Goal: Find specific page/section

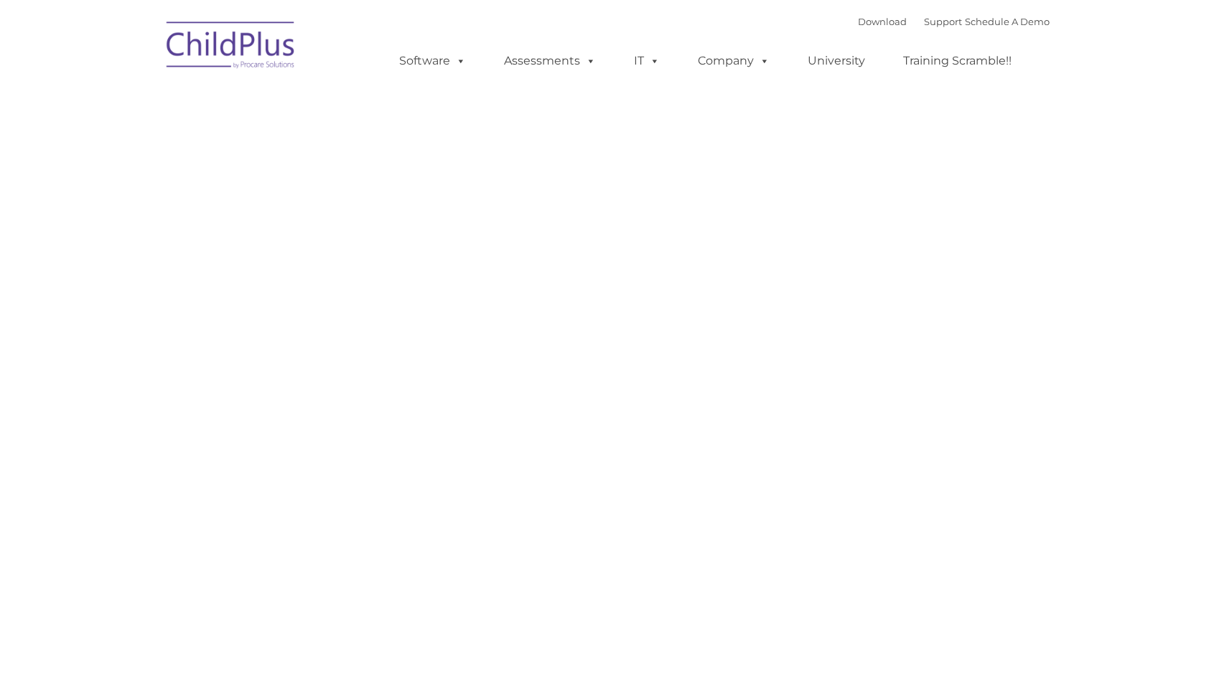
type input ""
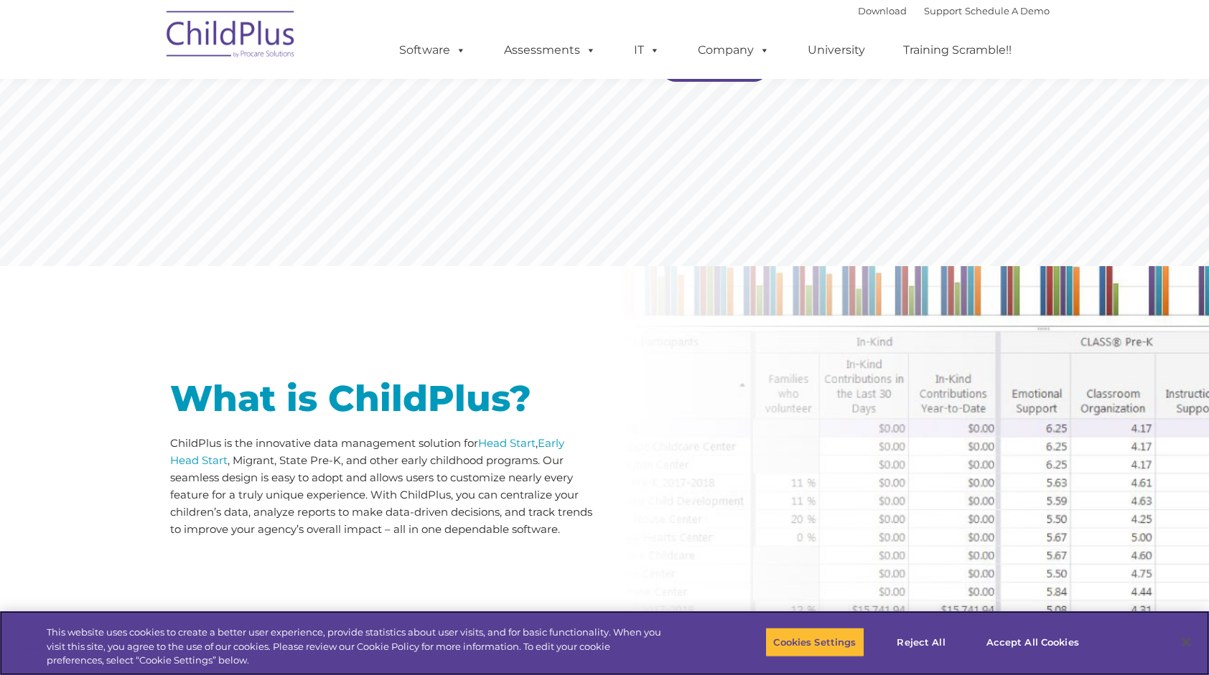
scroll to position [433, 0]
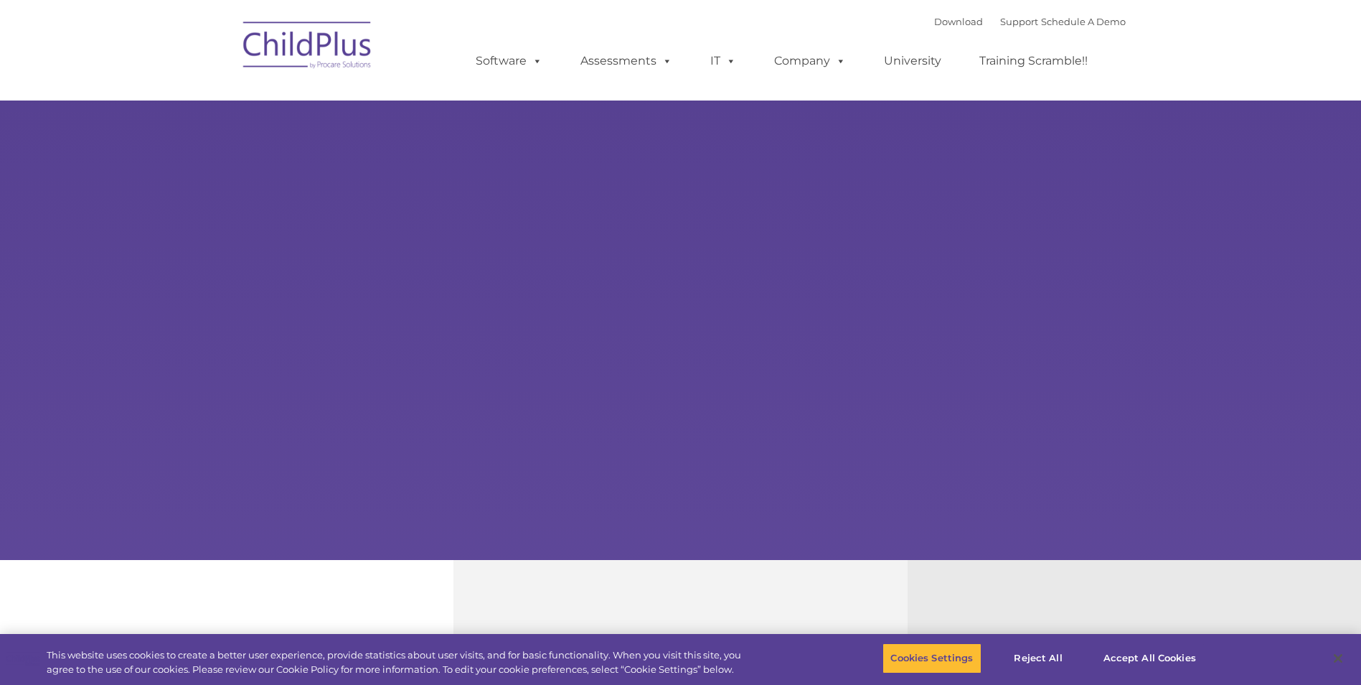
select select "MEDIUM"
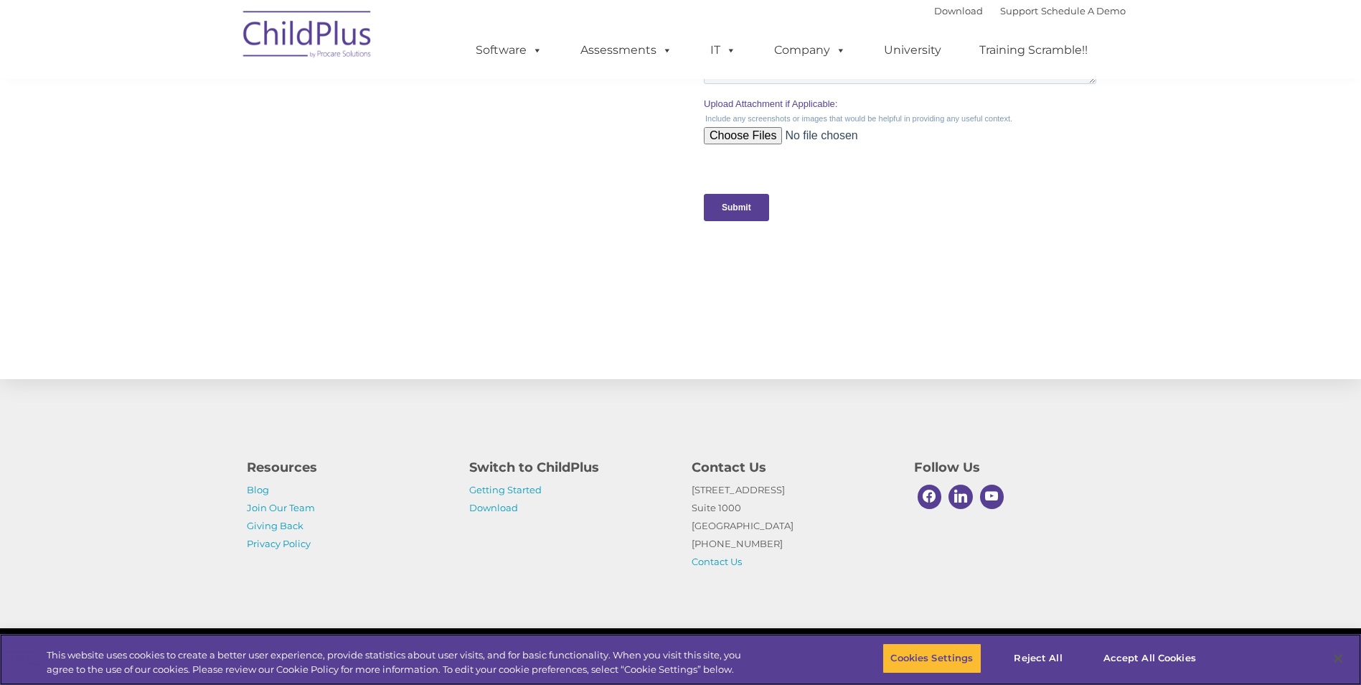
scroll to position [1377, 0]
click at [489, 491] on link "Getting Started" at bounding box center [505, 489] width 72 height 11
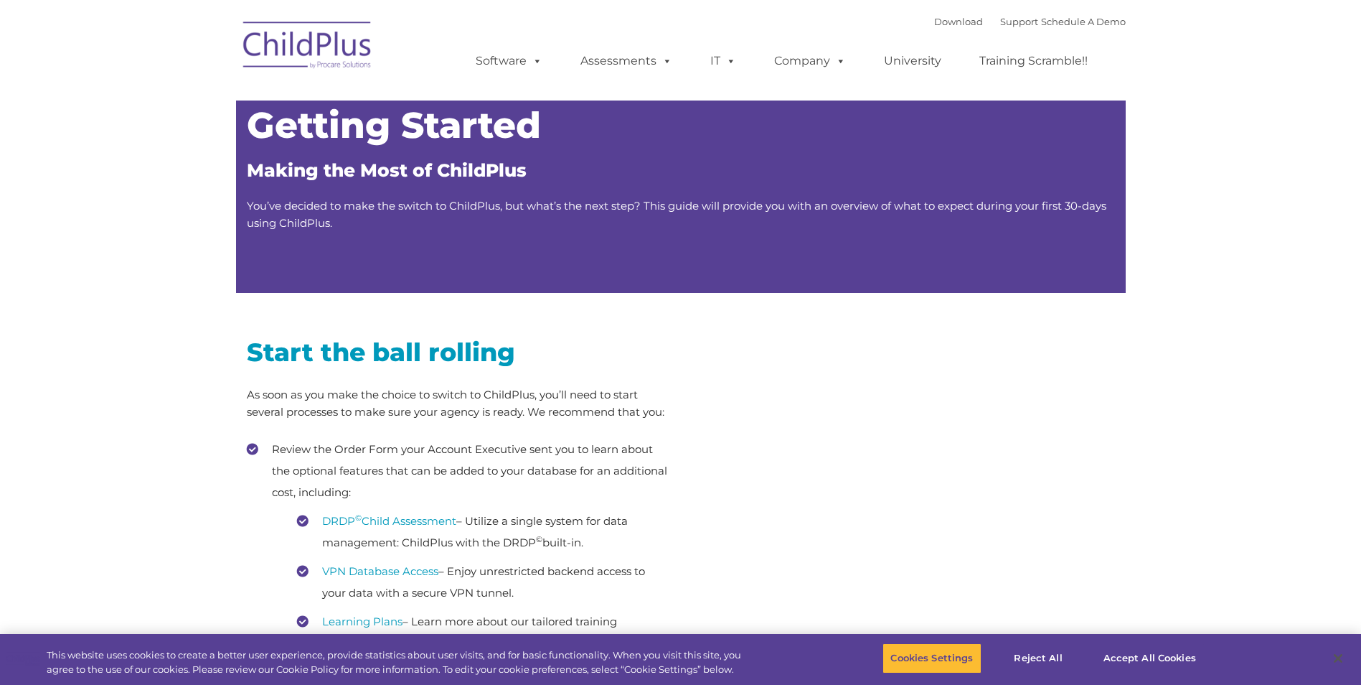
type input ""
